Goal: Check status: Check status

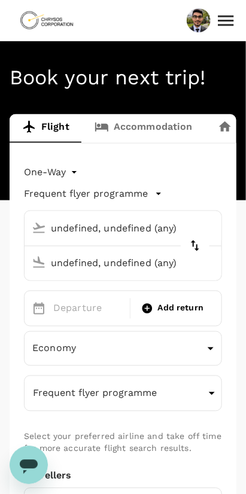
type input "Thunder Bay (YQT)"
type input "Toronto [PERSON_NAME] Intl (YYZ)"
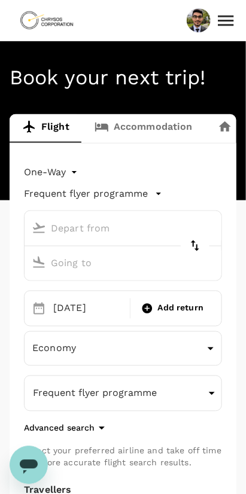
type input "[GEOGRAPHIC_DATA], [GEOGRAPHIC_DATA] (any)"
type input "Prince [PERSON_NAME], [GEOGRAPHIC_DATA] (any)"
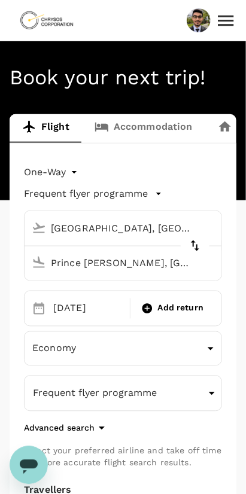
click at [224, 23] on icon at bounding box center [225, 20] width 21 height 21
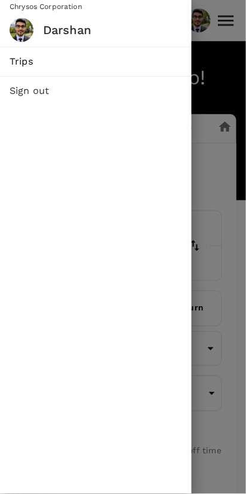
click at [141, 59] on span "Trips" at bounding box center [96, 61] width 172 height 14
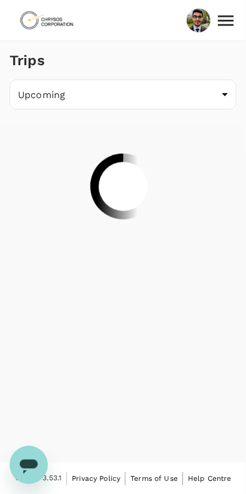
click at [202, 103] on body "Trips Upcoming /trips/upcoming ​ Version 3.53.1 Privacy Policy Terms of Use Hel…" at bounding box center [123, 247] width 246 height 495
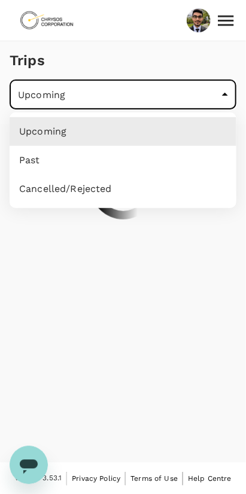
click at [168, 157] on li "Past" at bounding box center [123, 160] width 227 height 29
type input "/trips/completed"
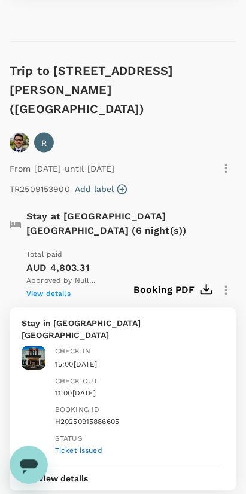
scroll to position [2990, 0]
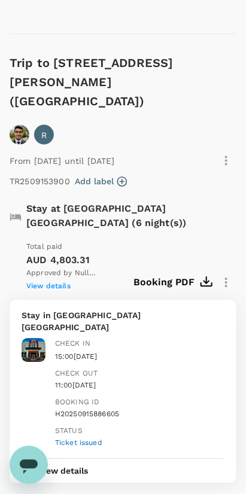
click at [122, 459] on div "View details" at bounding box center [123, 471] width 203 height 25
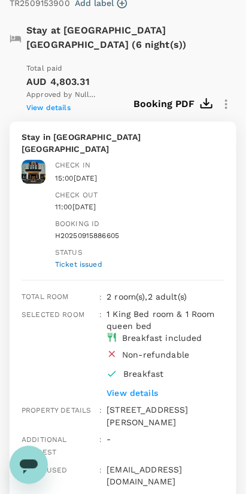
scroll to position [3171, 0]
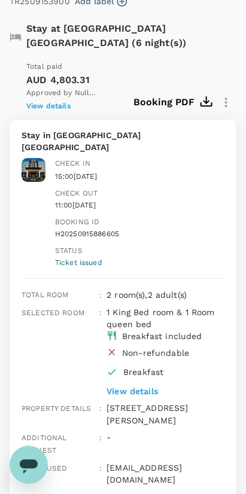
click at [147, 385] on p "View details" at bounding box center [164, 391] width 116 height 12
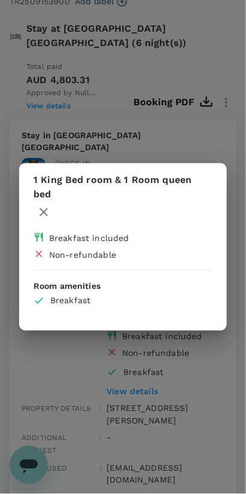
click at [149, 368] on div "1 King Bed room & 1 Room queen bed Breakfast included Non-refundable Room ameni…" at bounding box center [123, 247] width 246 height 494
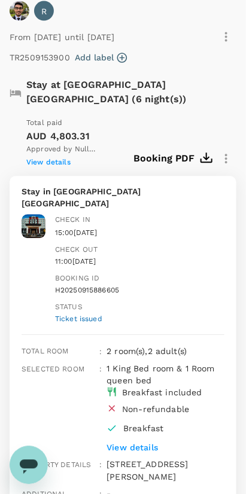
scroll to position [3101, 0]
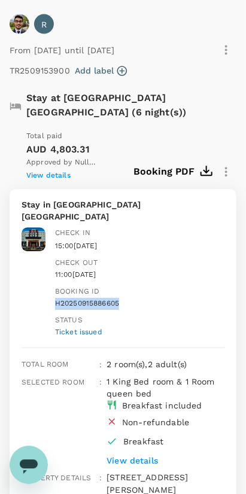
copy div "H20250915886605"
click at [90, 199] on p "Stay in [GEOGRAPHIC_DATA] [GEOGRAPHIC_DATA]" at bounding box center [123, 211] width 203 height 24
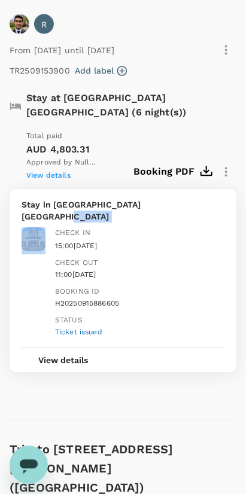
click at [129, 218] on div "Check in 15:00[DATE] Check out 11:00[DATE] Booking ID H20250915886605 Status Ti…" at bounding box center [134, 278] width 179 height 120
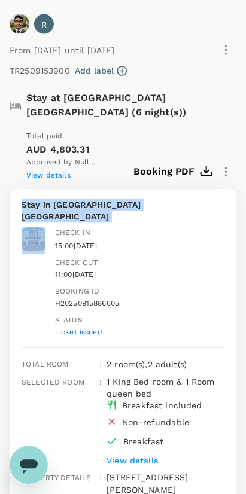
copy p "Stay in [GEOGRAPHIC_DATA] [GEOGRAPHIC_DATA]"
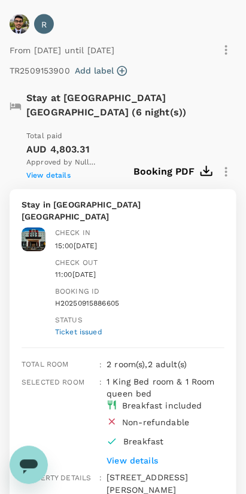
click at [158, 412] on div "Non-refundable" at bounding box center [145, 420] width 87 height 17
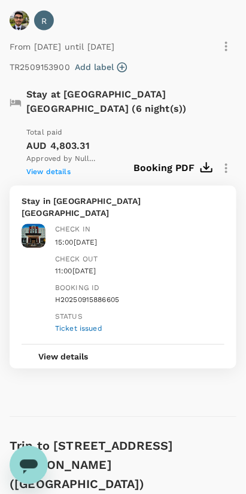
scroll to position [3116, 0]
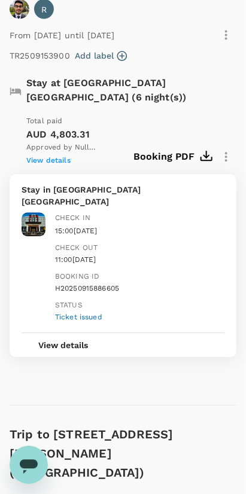
click at [43, 334] on button "View details" at bounding box center [63, 346] width 83 height 24
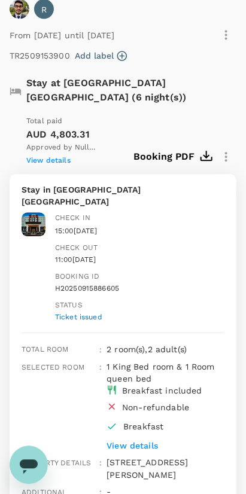
click at [148, 440] on p "View details" at bounding box center [164, 446] width 116 height 12
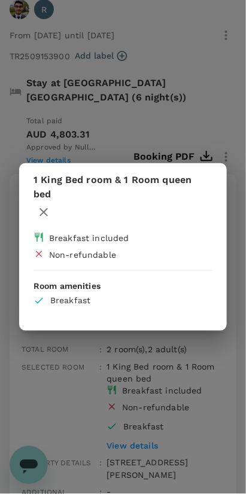
click at [156, 359] on div "1 King Bed room & 1 Room queen bed Breakfast included Non-refundable Room ameni…" at bounding box center [123, 247] width 246 height 494
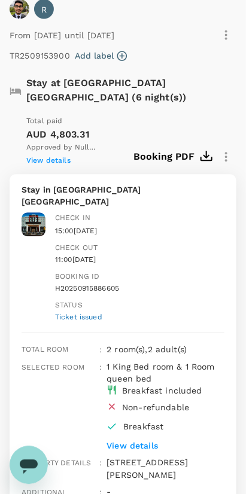
click at [68, 312] on div "Ticket issued" at bounding box center [139, 318] width 169 height 12
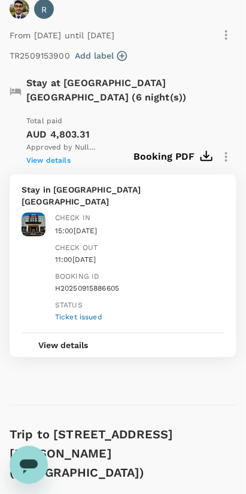
click at [62, 312] on div "Ticket issued" at bounding box center [139, 318] width 169 height 12
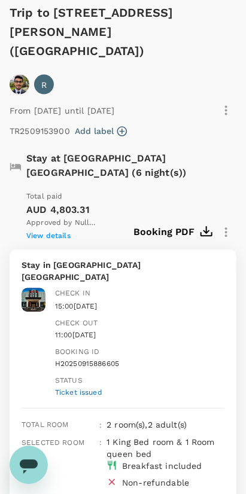
scroll to position [3041, 0]
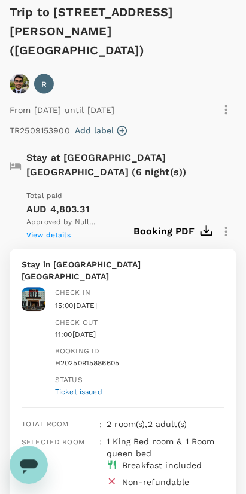
click at [35, 231] on span "View details" at bounding box center [48, 235] width 44 height 8
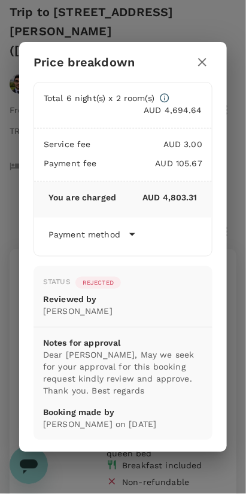
click at [205, 62] on icon "button" at bounding box center [202, 62] width 14 height 14
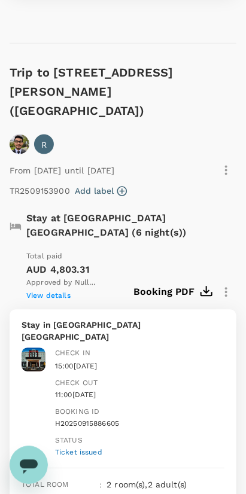
scroll to position [2962, 0]
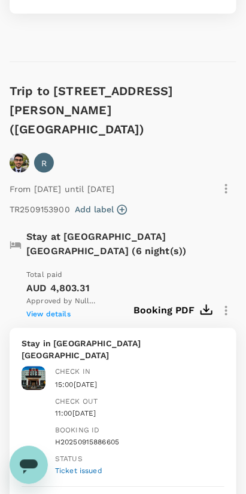
click at [191, 301] on button "Booking PDF" at bounding box center [172, 311] width 78 height 20
